Goal: Task Accomplishment & Management: Use online tool/utility

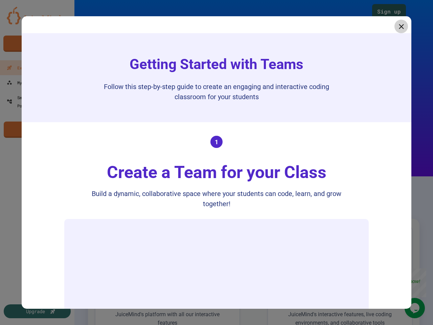
click at [216, 162] on div "Create a Team for your Class" at bounding box center [216, 172] width 233 height 25
click at [399, 26] on icon at bounding box center [401, 26] width 5 height 5
